Goal: Find specific page/section: Find specific page/section

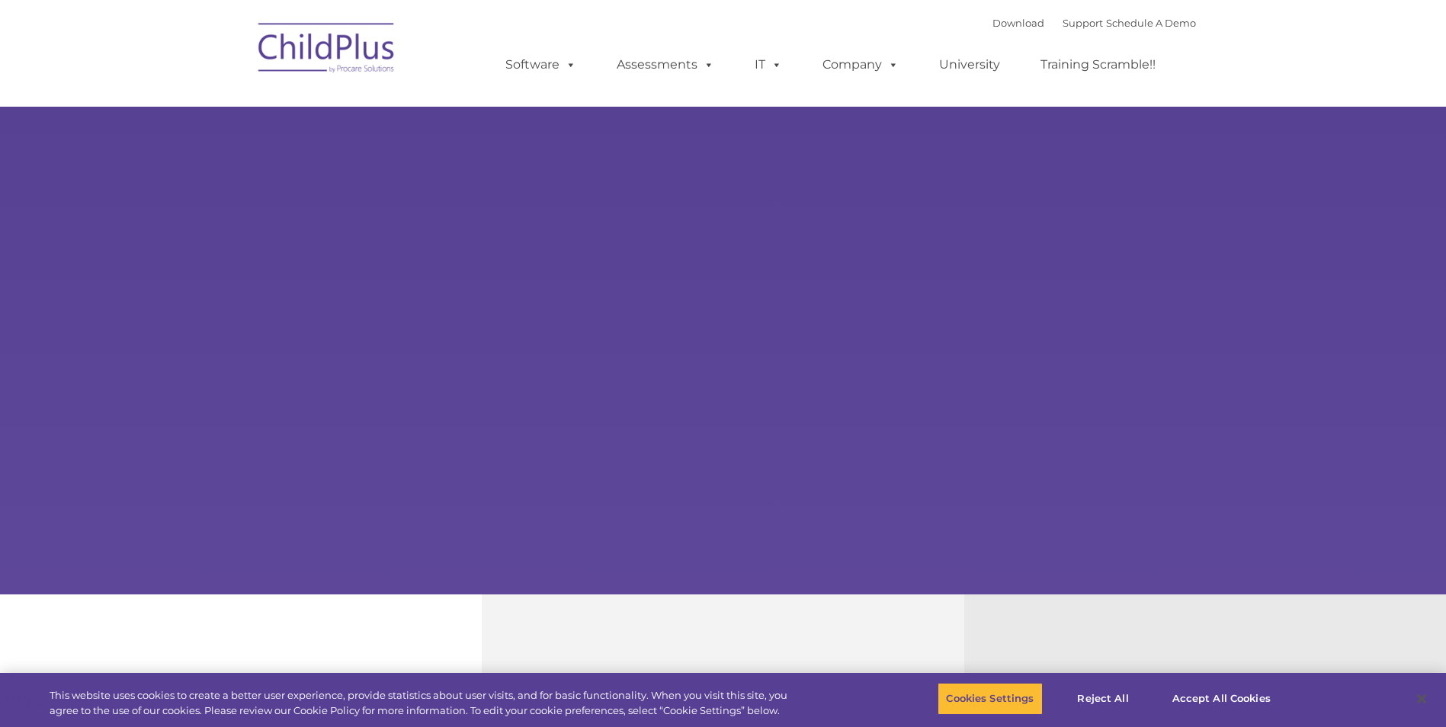
select select "MEDIUM"
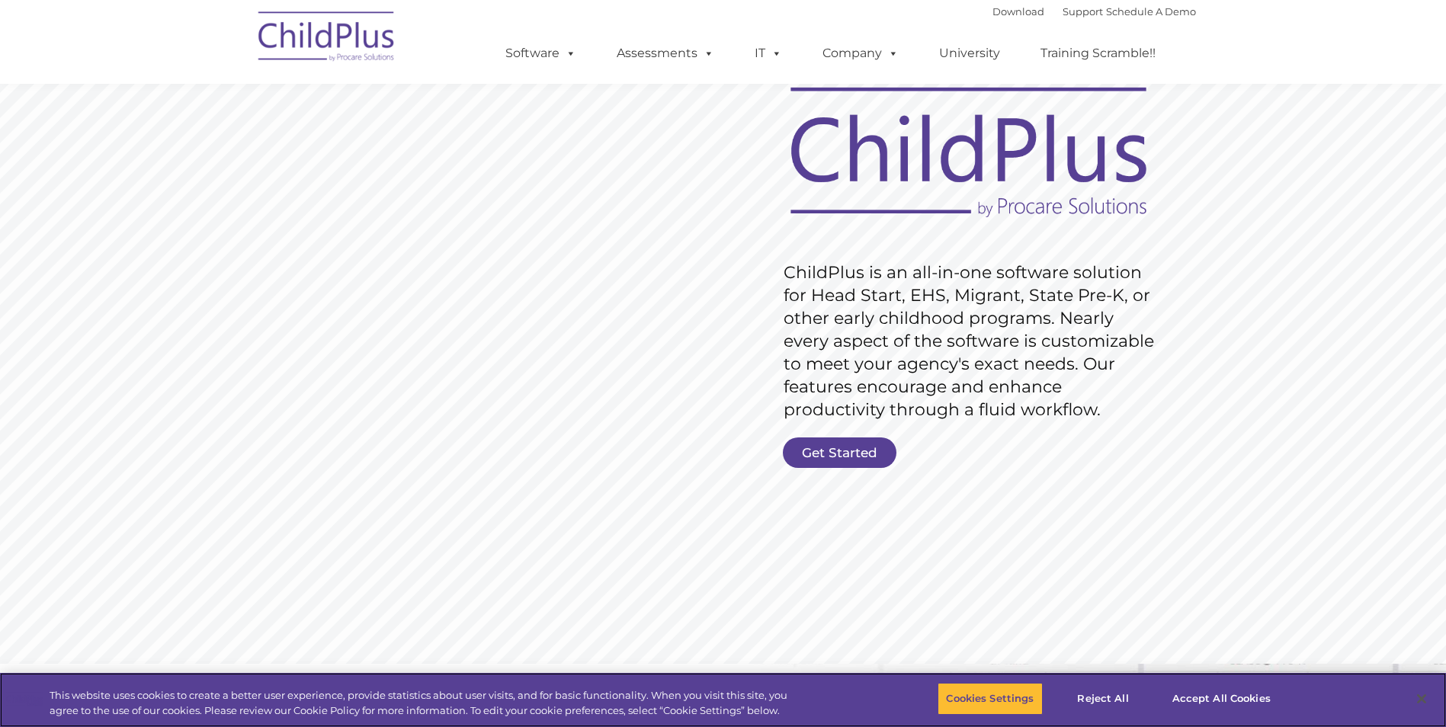
scroll to position [76, 0]
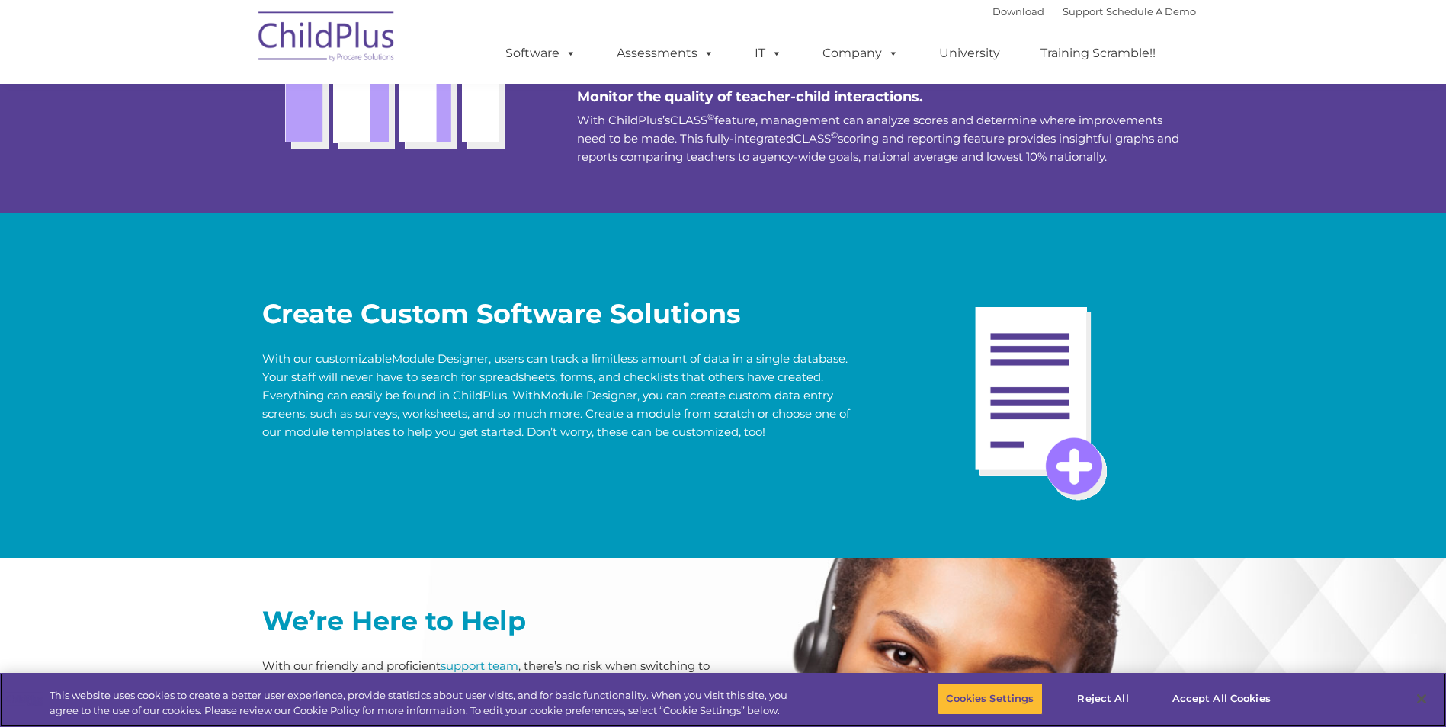
scroll to position [3144, 0]
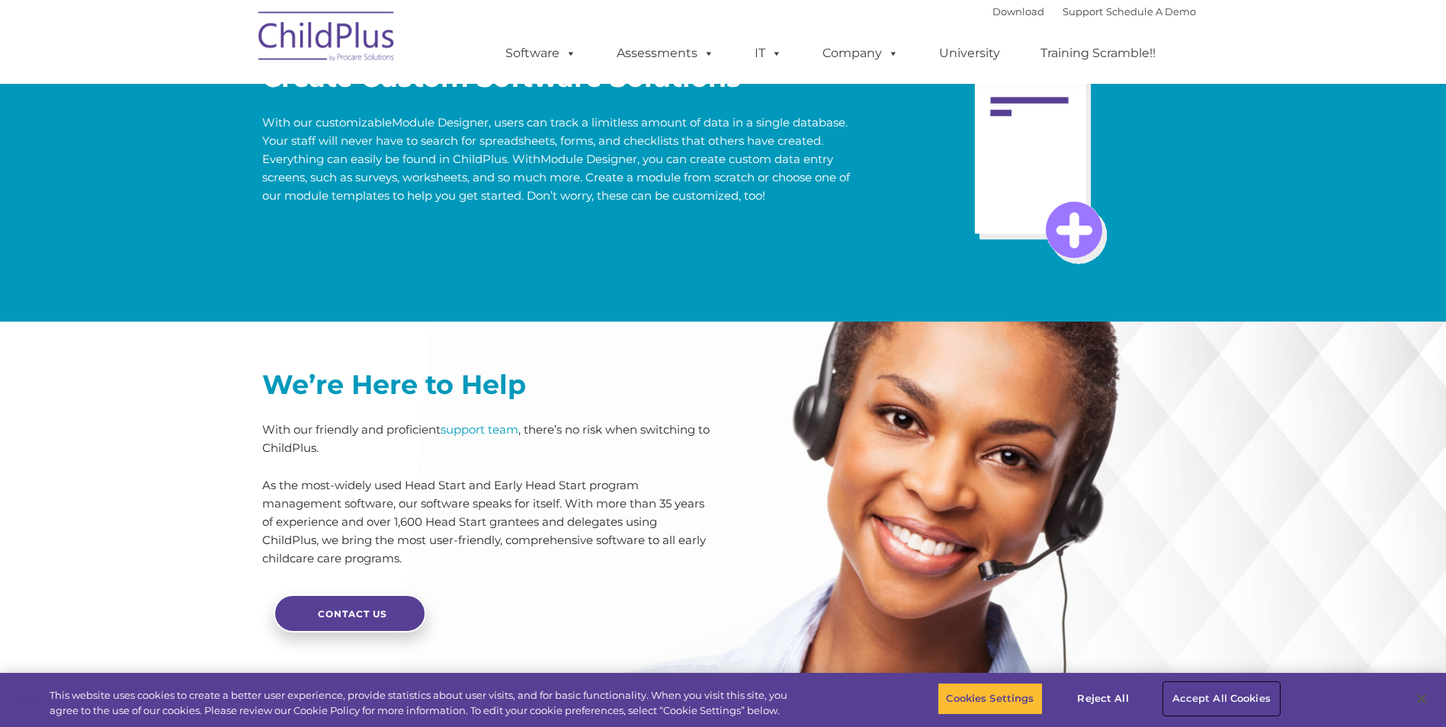
click at [1217, 694] on button "Accept All Cookies" at bounding box center [1221, 699] width 115 height 32
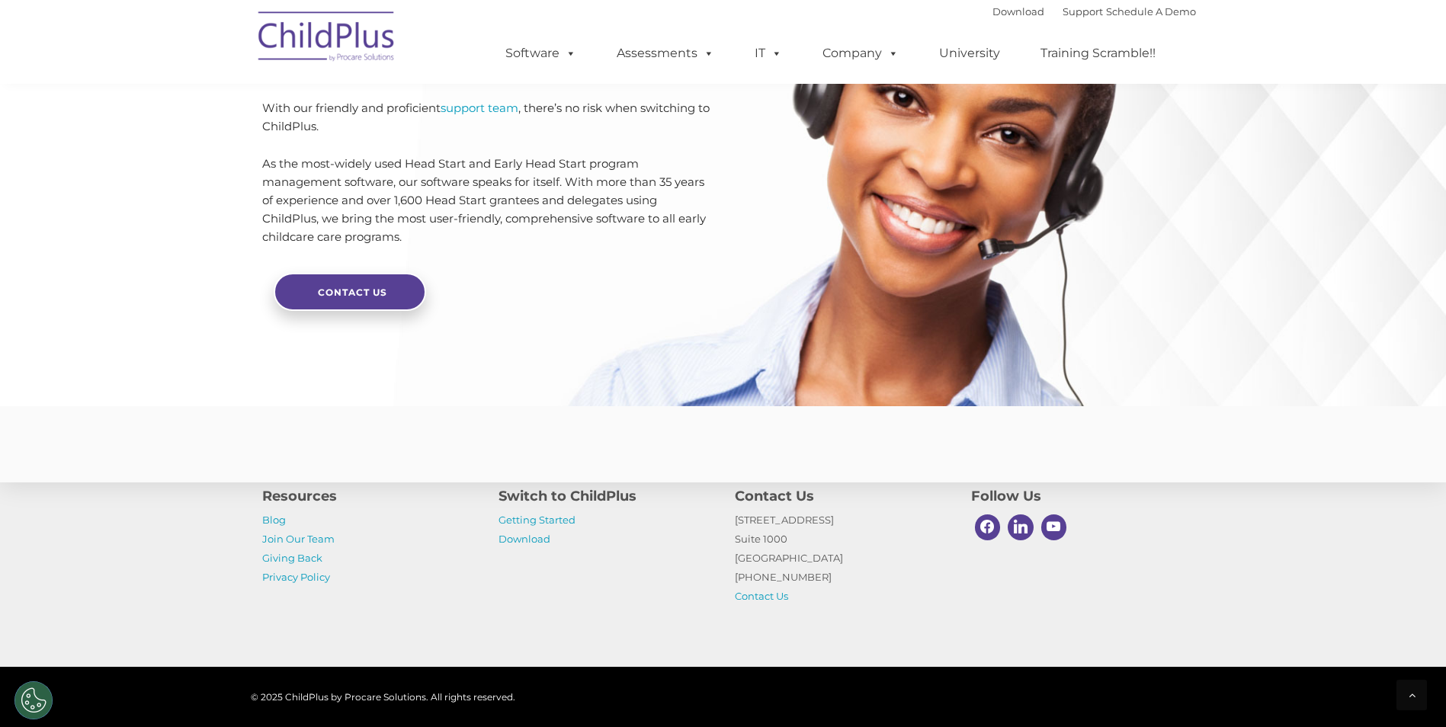
scroll to position [3565, 0]
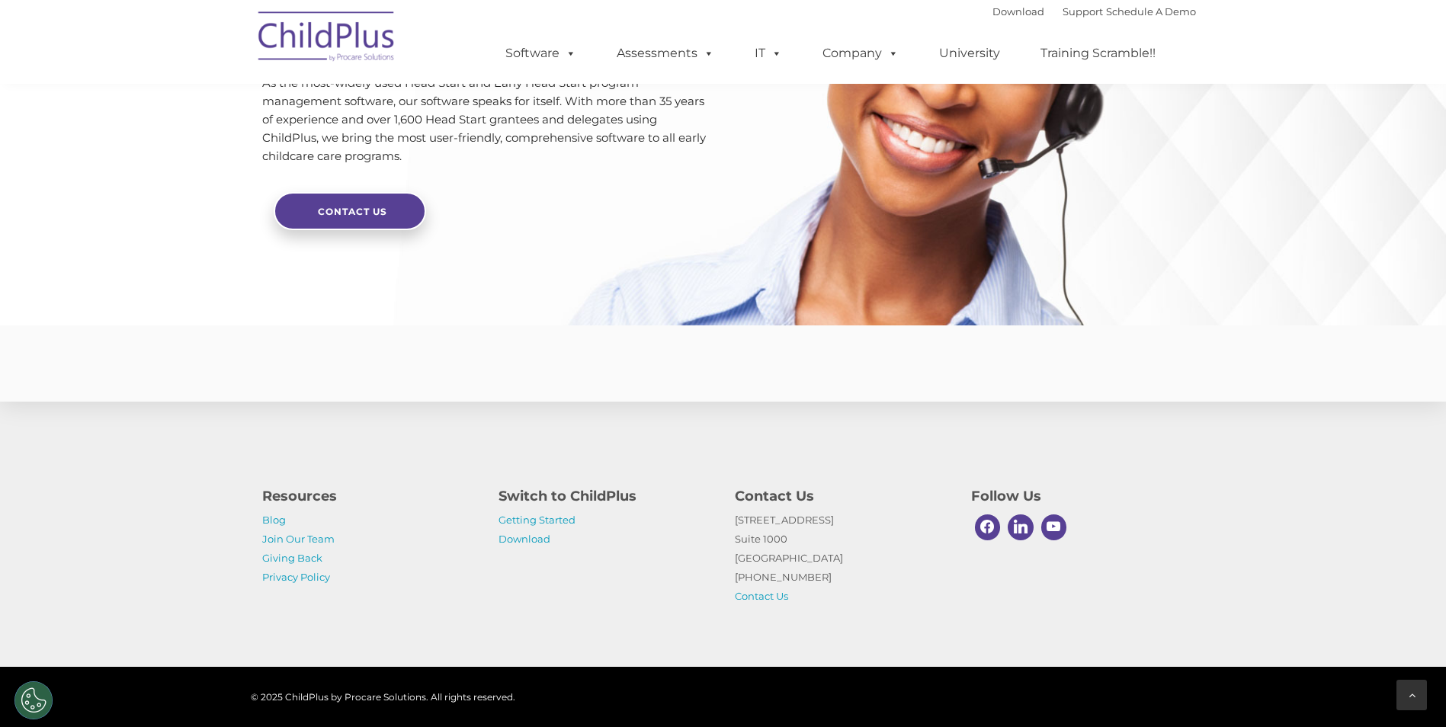
click at [1413, 699] on icon at bounding box center [1412, 695] width 7 height 11
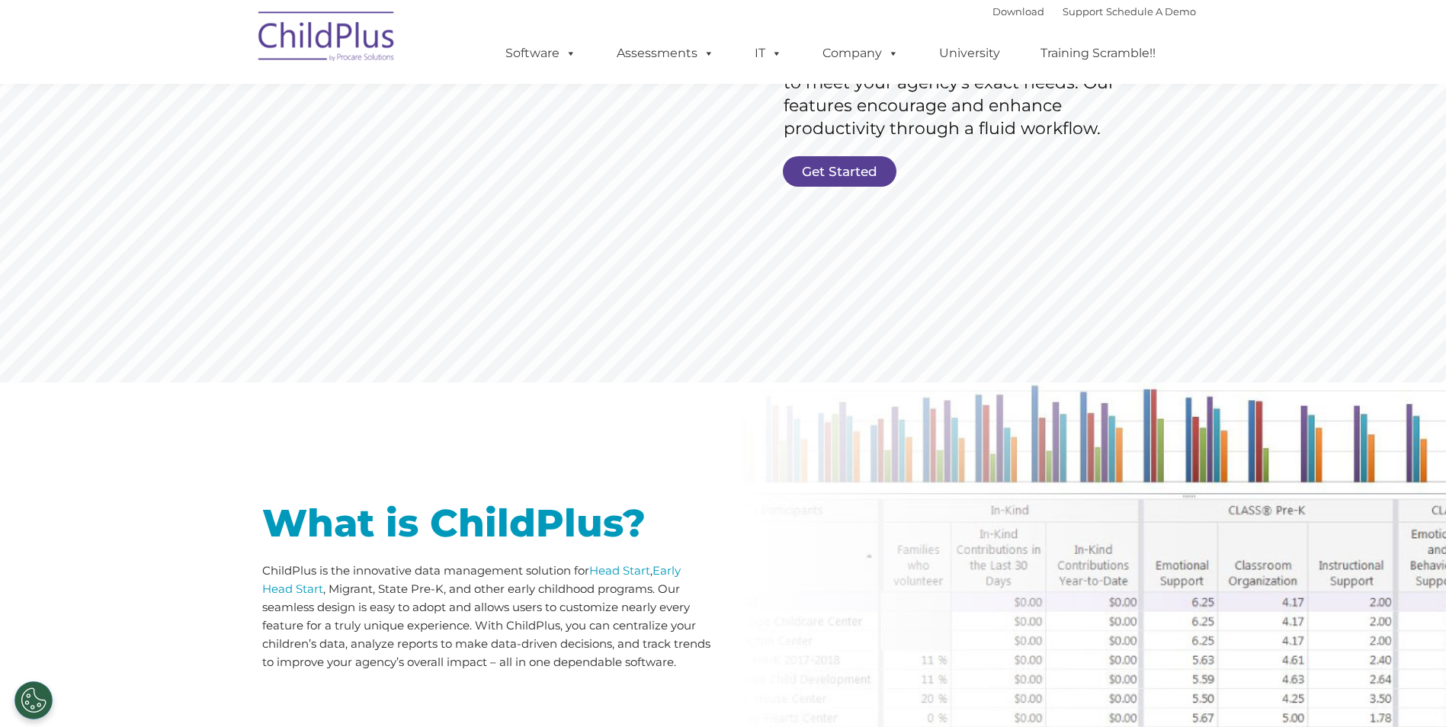
scroll to position [0, 0]
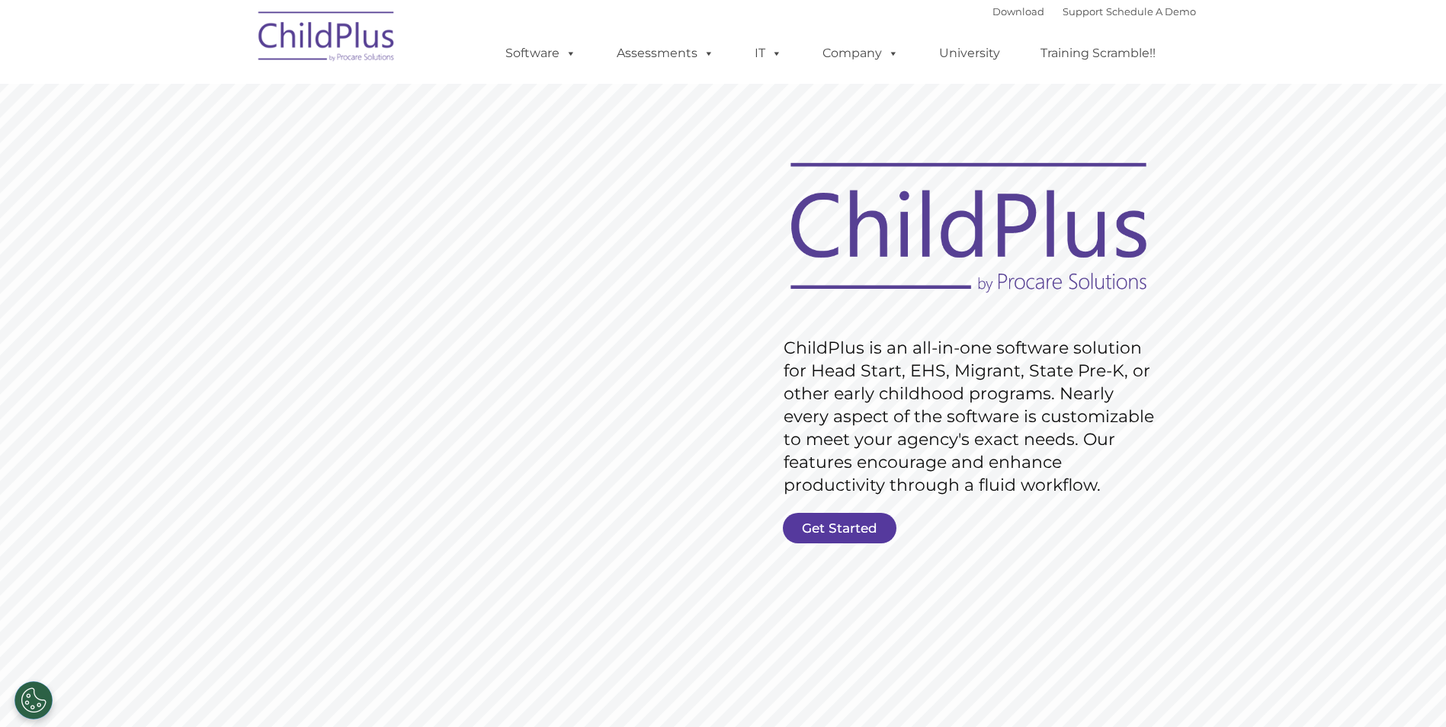
drag, startPoint x: 906, startPoint y: 531, endPoint x: 869, endPoint y: 518, distance: 39.3
click at [871, 518] on rs-slide "Request Pricing ChildPlus is an all-in-one software solution for Head Start, EH…" at bounding box center [723, 396] width 1446 height 686
click at [867, 523] on link "Get Started" at bounding box center [840, 528] width 114 height 30
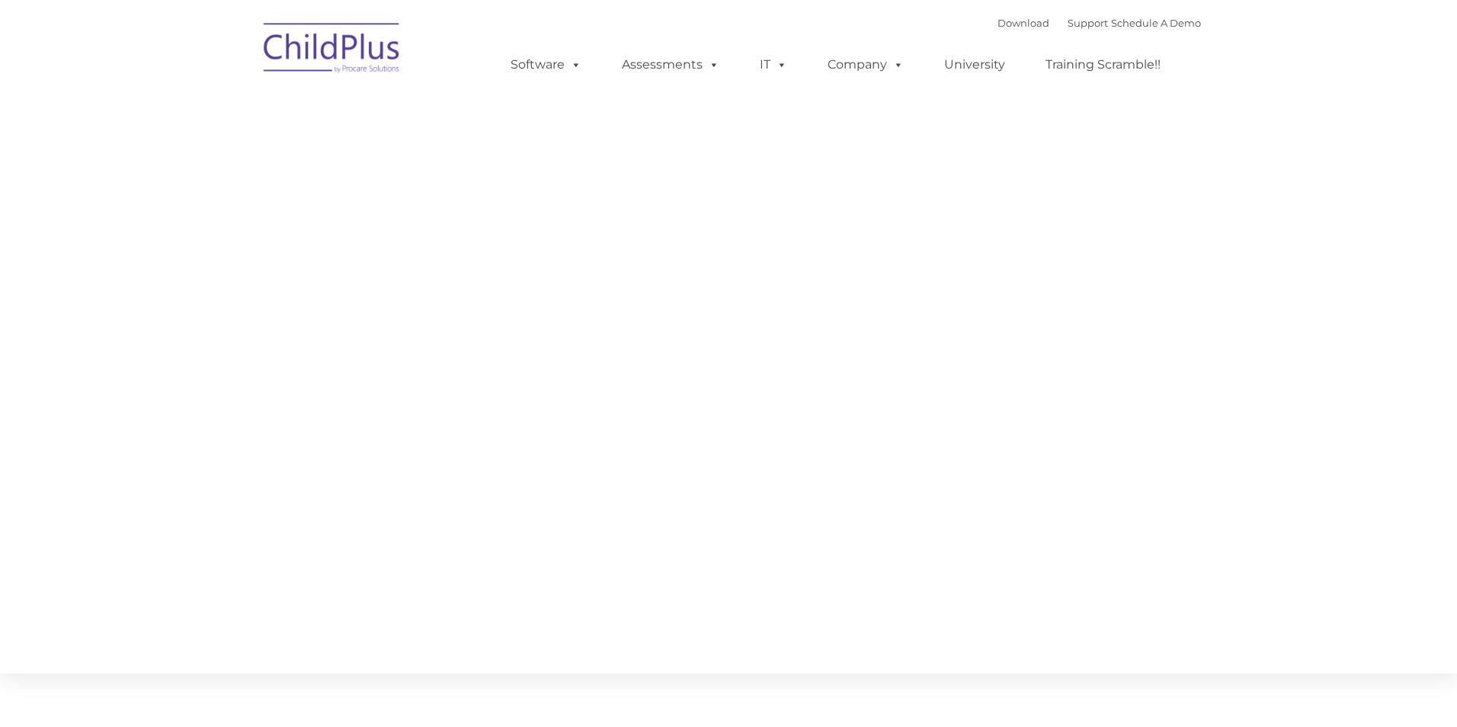
type input ""
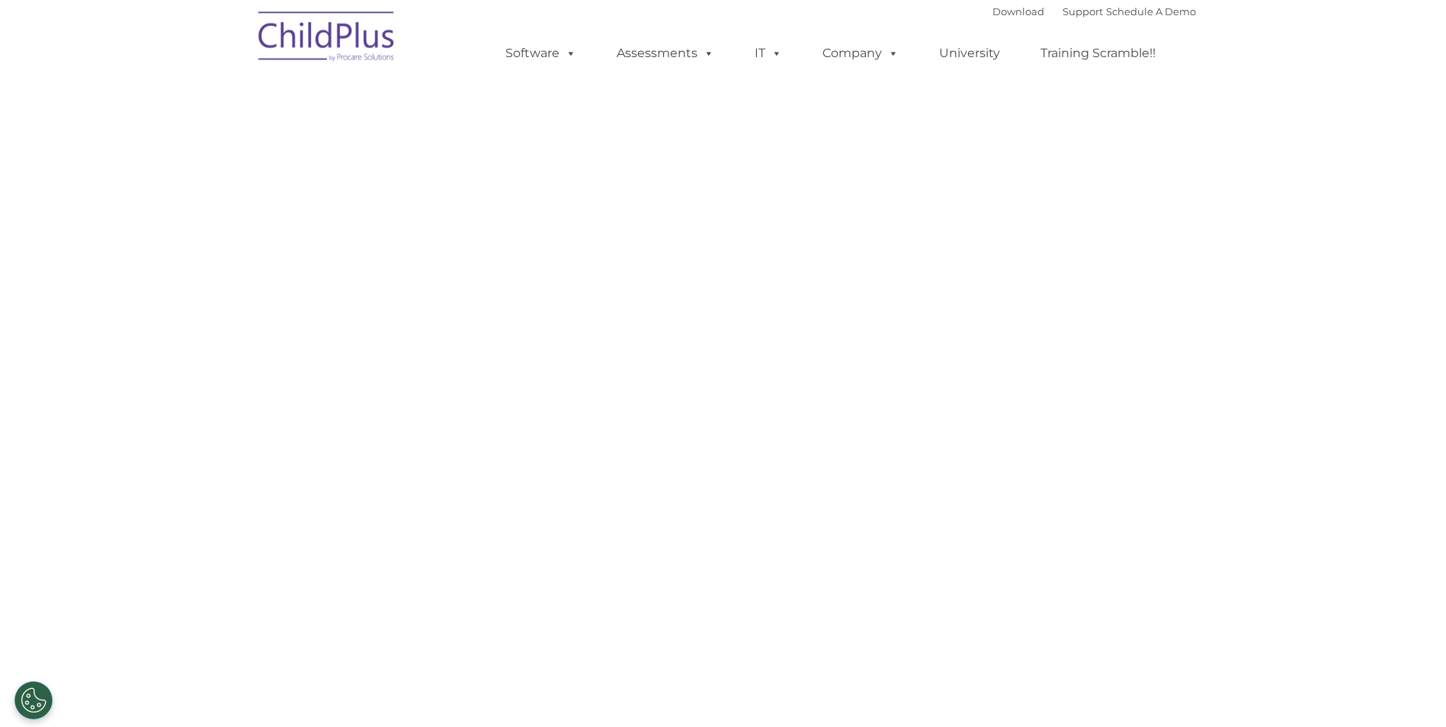
select select "MEDIUM"
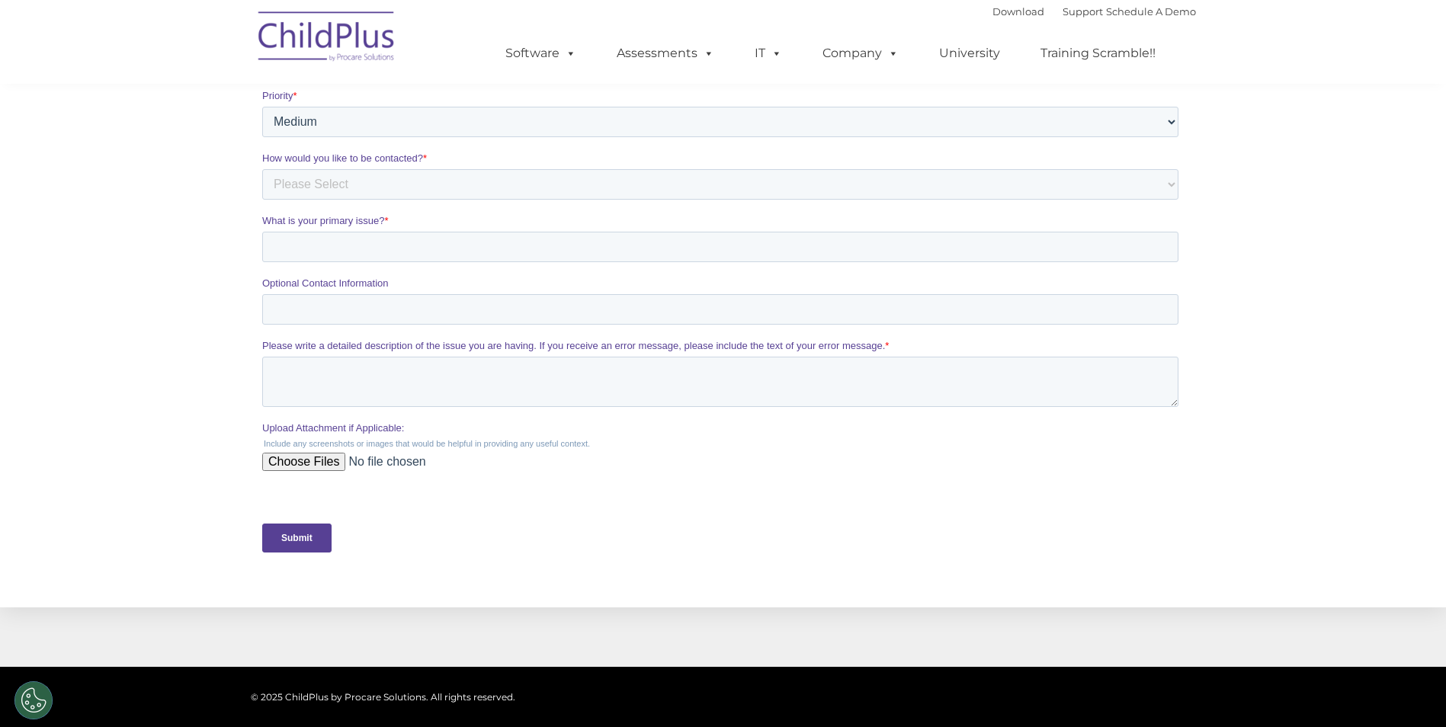
scroll to position [534, 0]
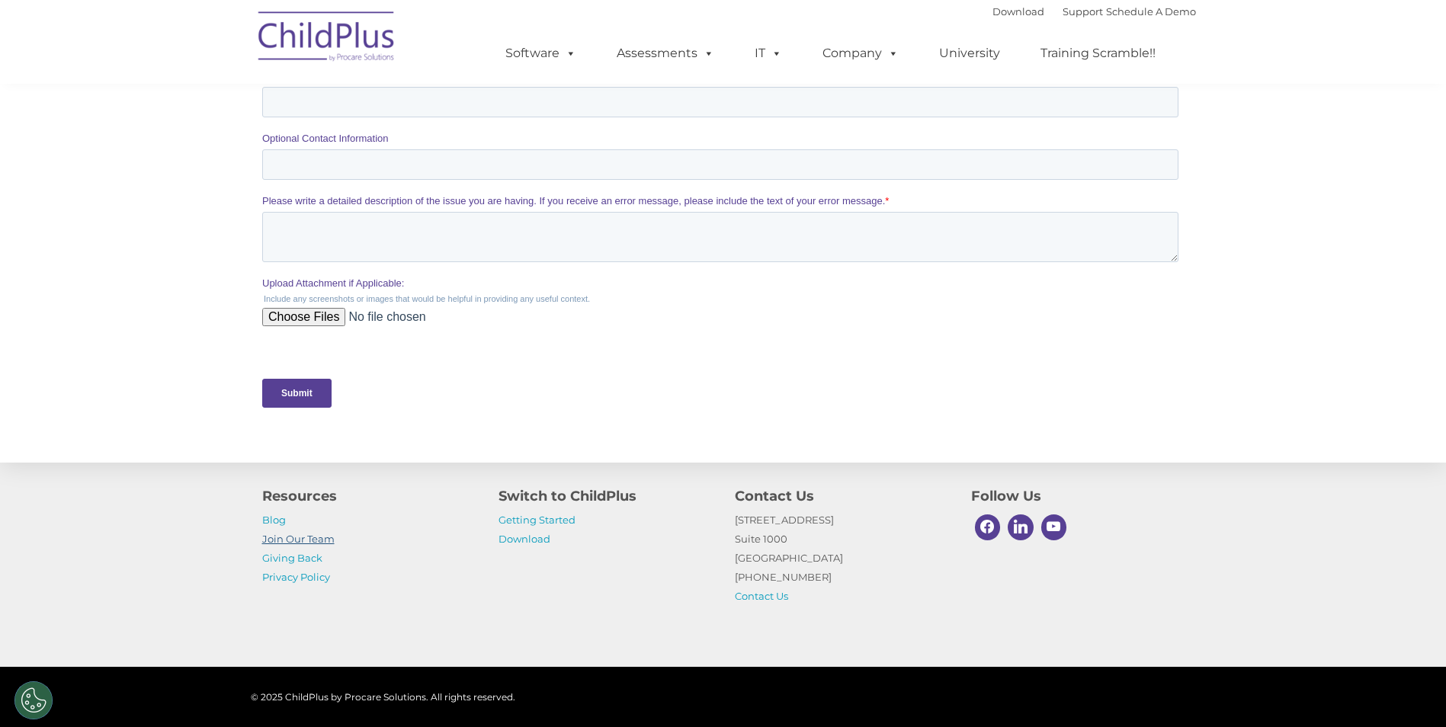
click at [301, 538] on link "Join Our Team" at bounding box center [298, 539] width 72 height 12
